Goal: Information Seeking & Learning: Learn about a topic

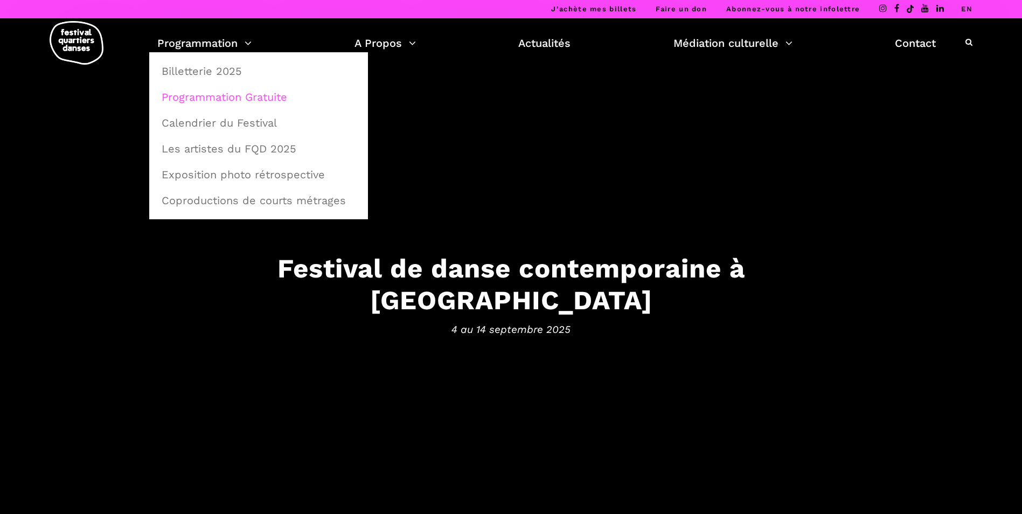
click at [208, 95] on link "Programmation Gratuite" at bounding box center [258, 97] width 207 height 25
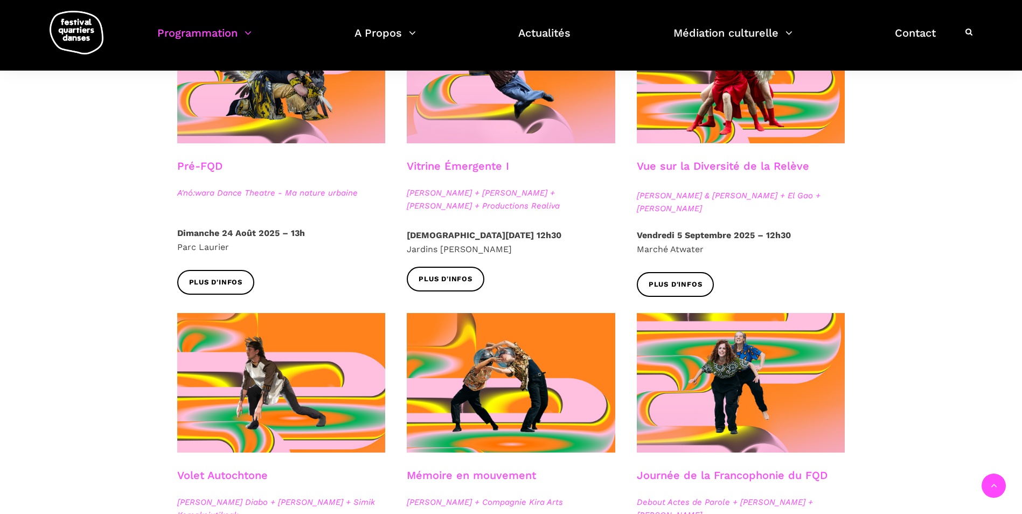
scroll to position [288, 0]
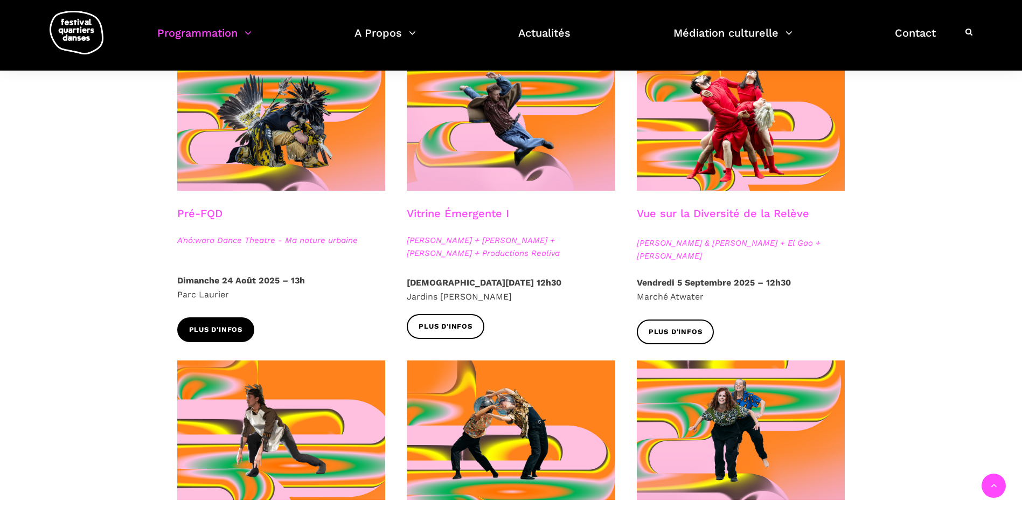
click at [202, 336] on link "Plus d'infos" at bounding box center [216, 329] width 78 height 24
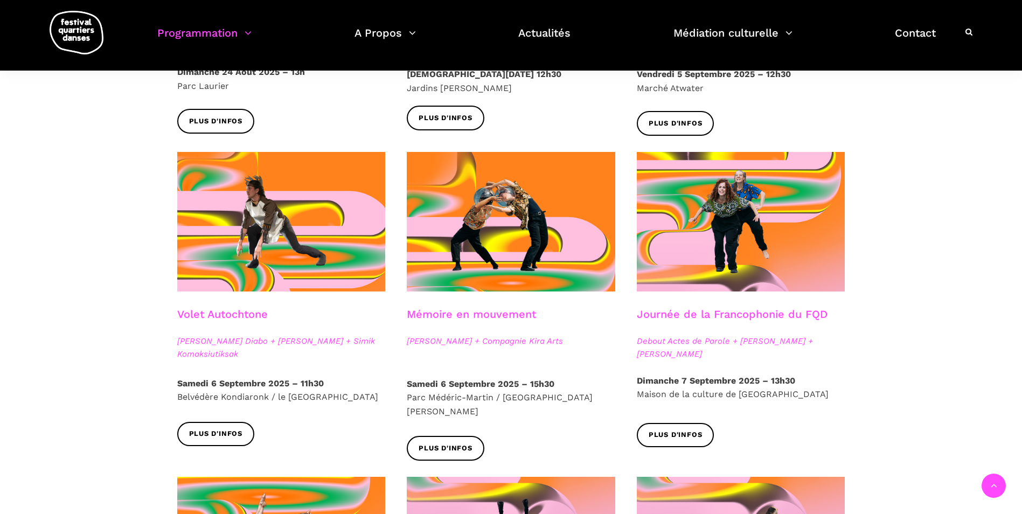
scroll to position [504, 0]
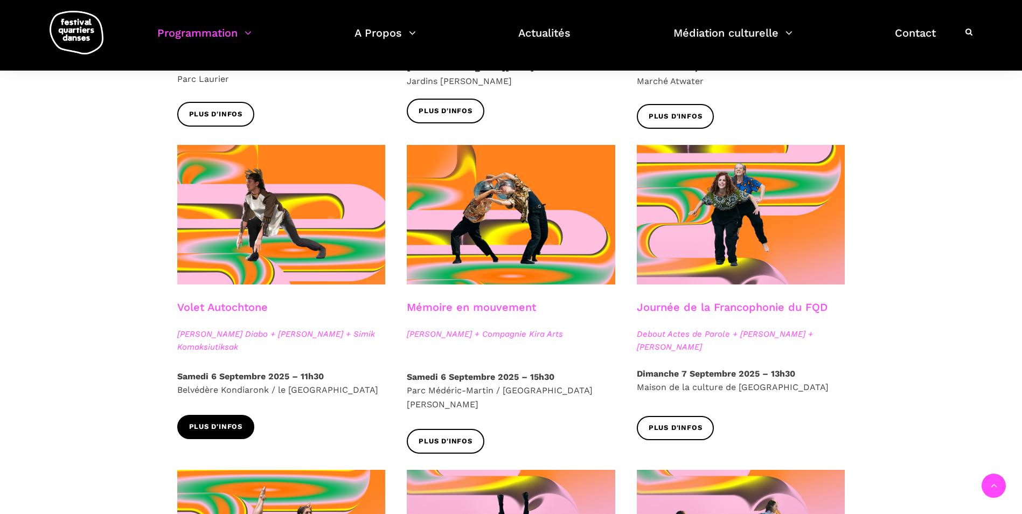
click at [227, 428] on span "Plus d'infos" at bounding box center [216, 426] width 54 height 11
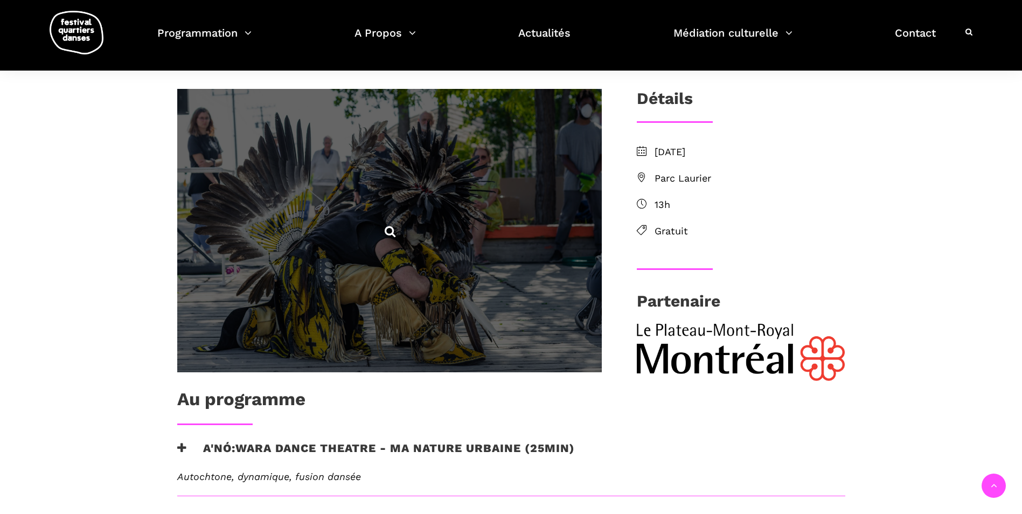
scroll to position [269, 0]
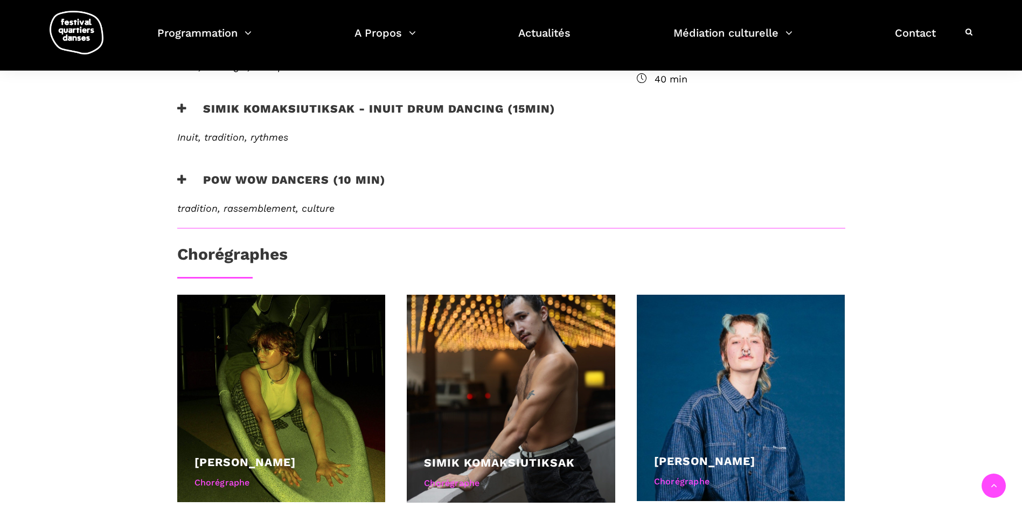
scroll to position [485, 0]
